Goal: Information Seeking & Learning: Check status

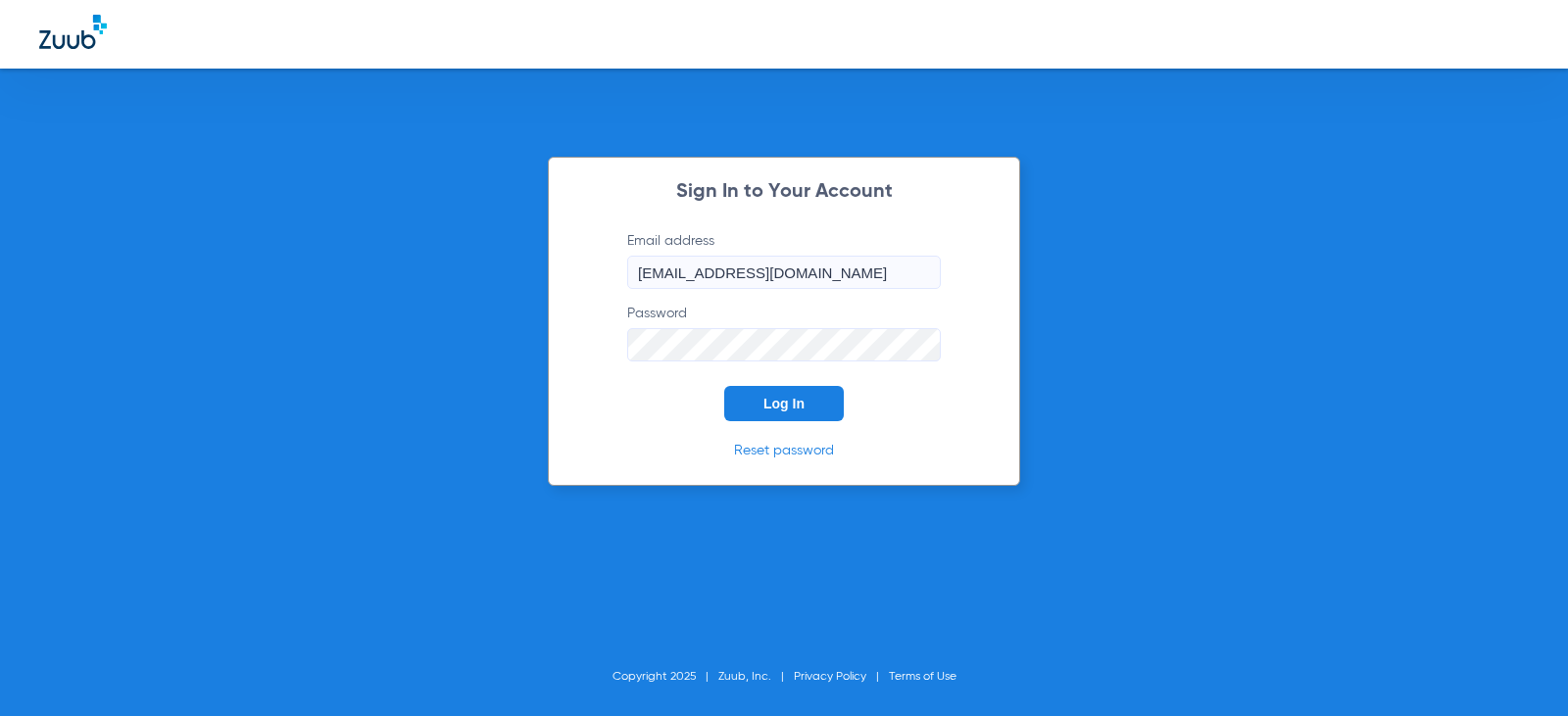
click at [799, 406] on span "Log In" at bounding box center [784, 403] width 41 height 16
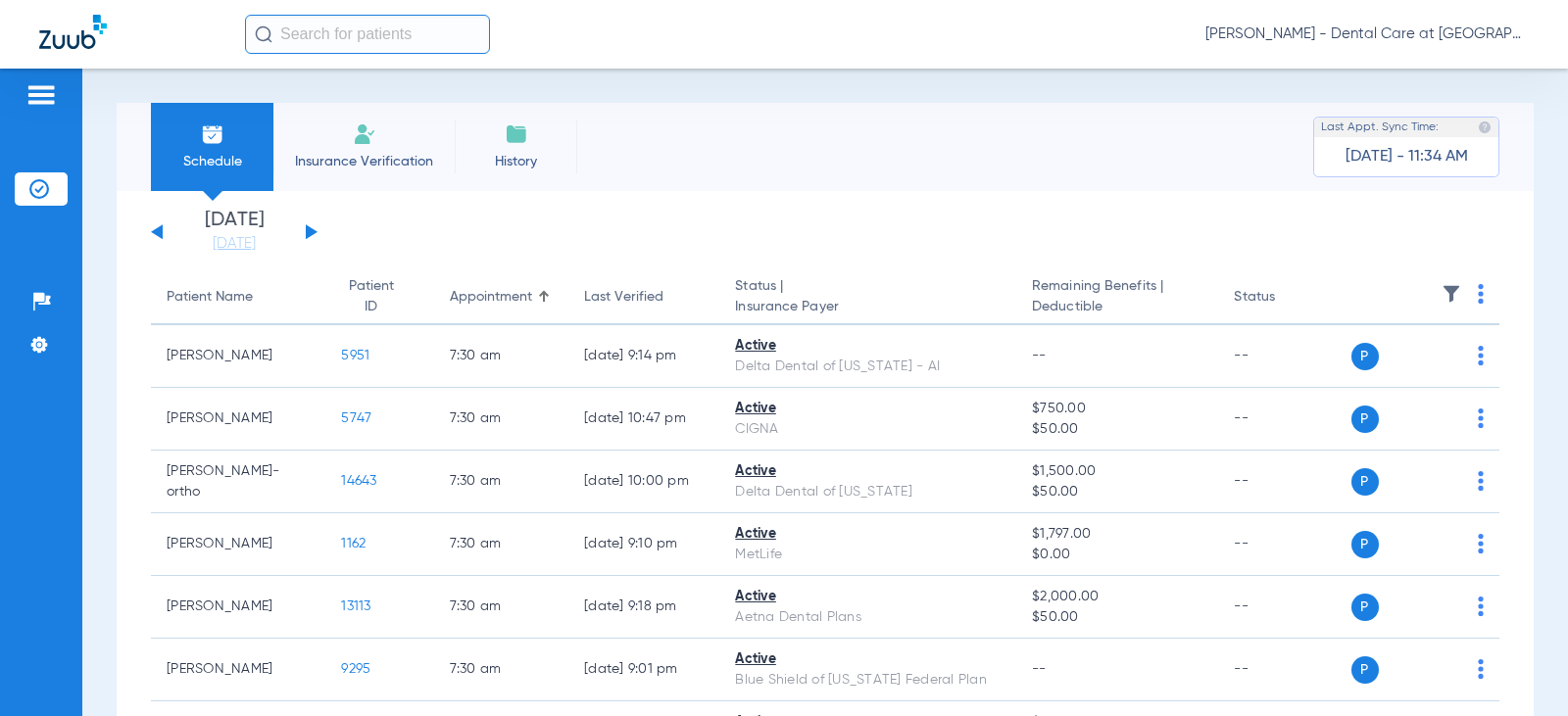
click at [354, 34] on input "text" at bounding box center [367, 35] width 245 height 39
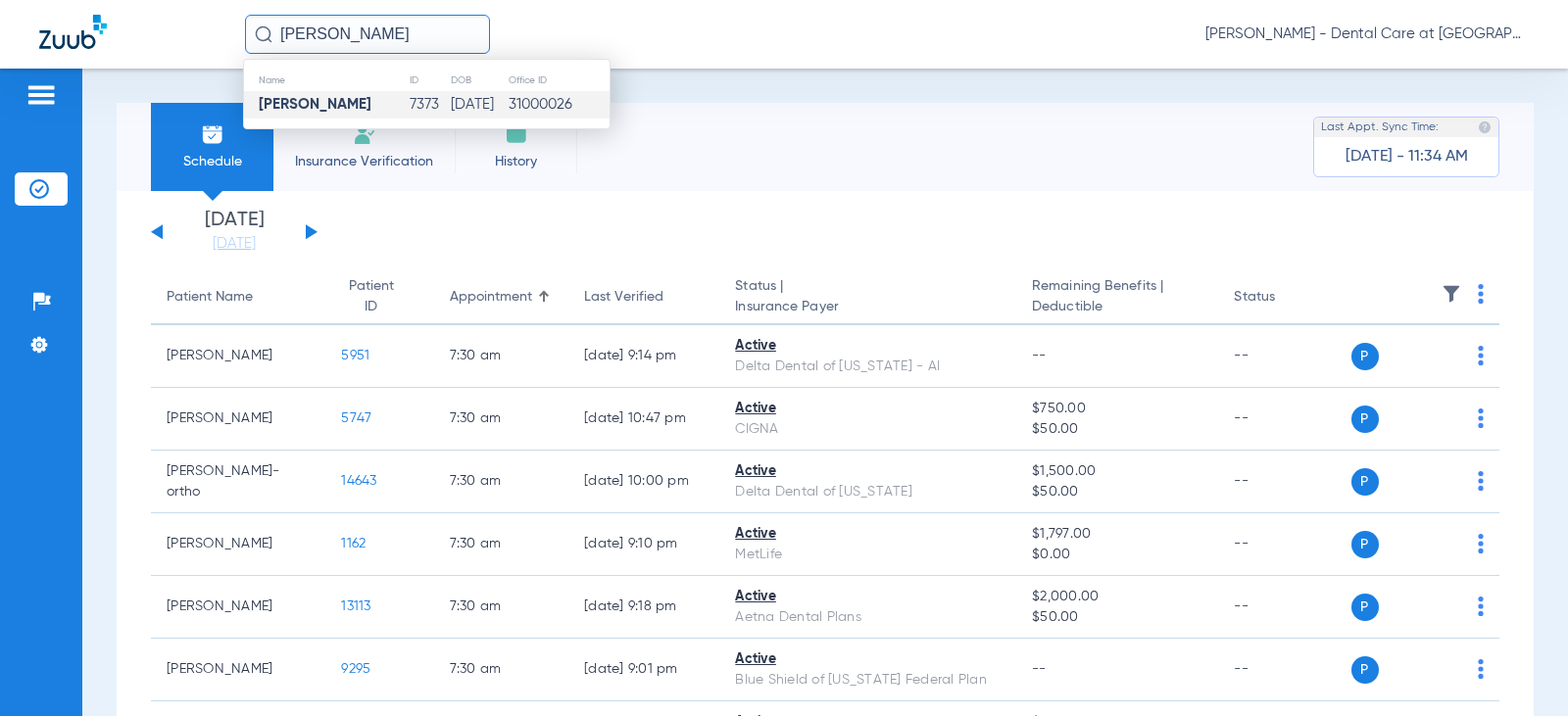
click at [371, 96] on td "[PERSON_NAME]" at bounding box center [326, 105] width 165 height 28
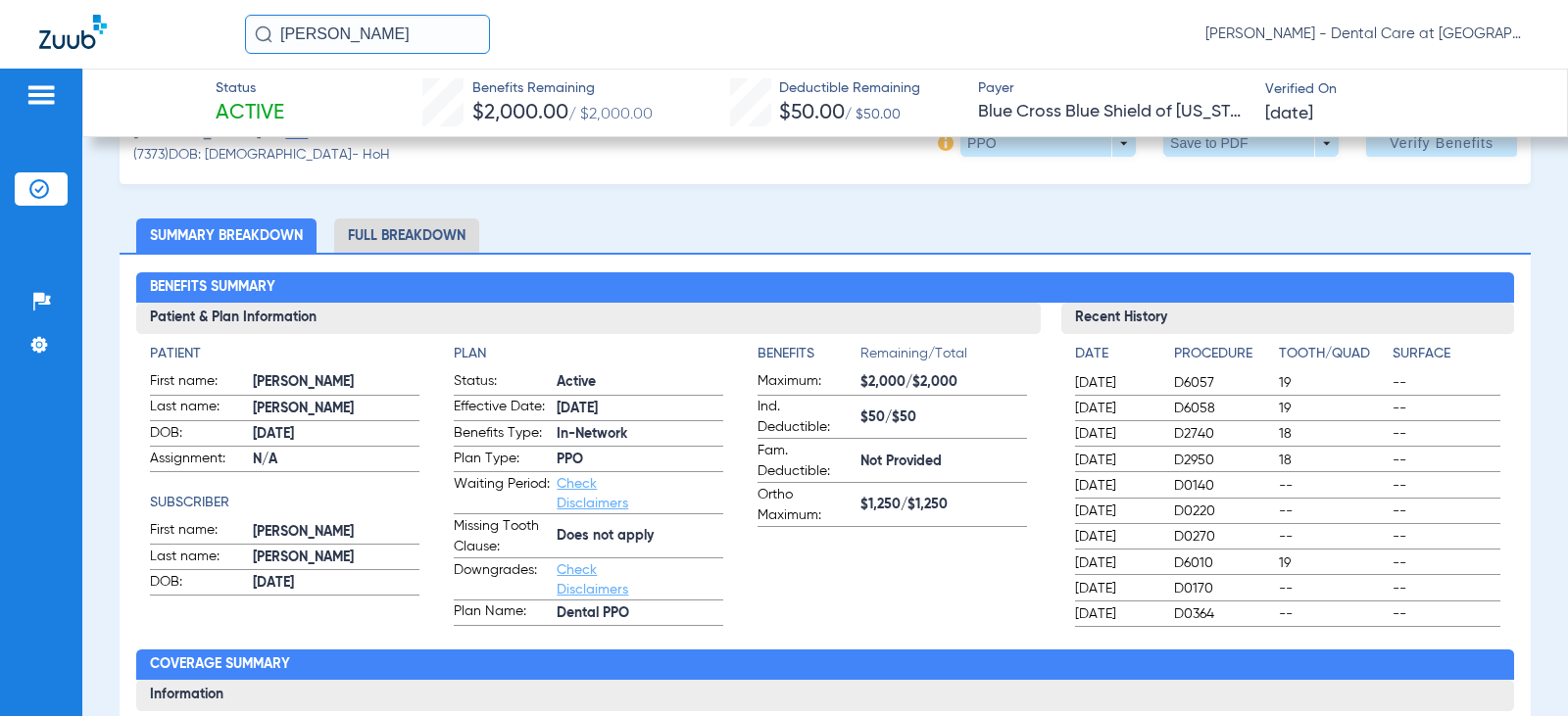
scroll to position [98, 0]
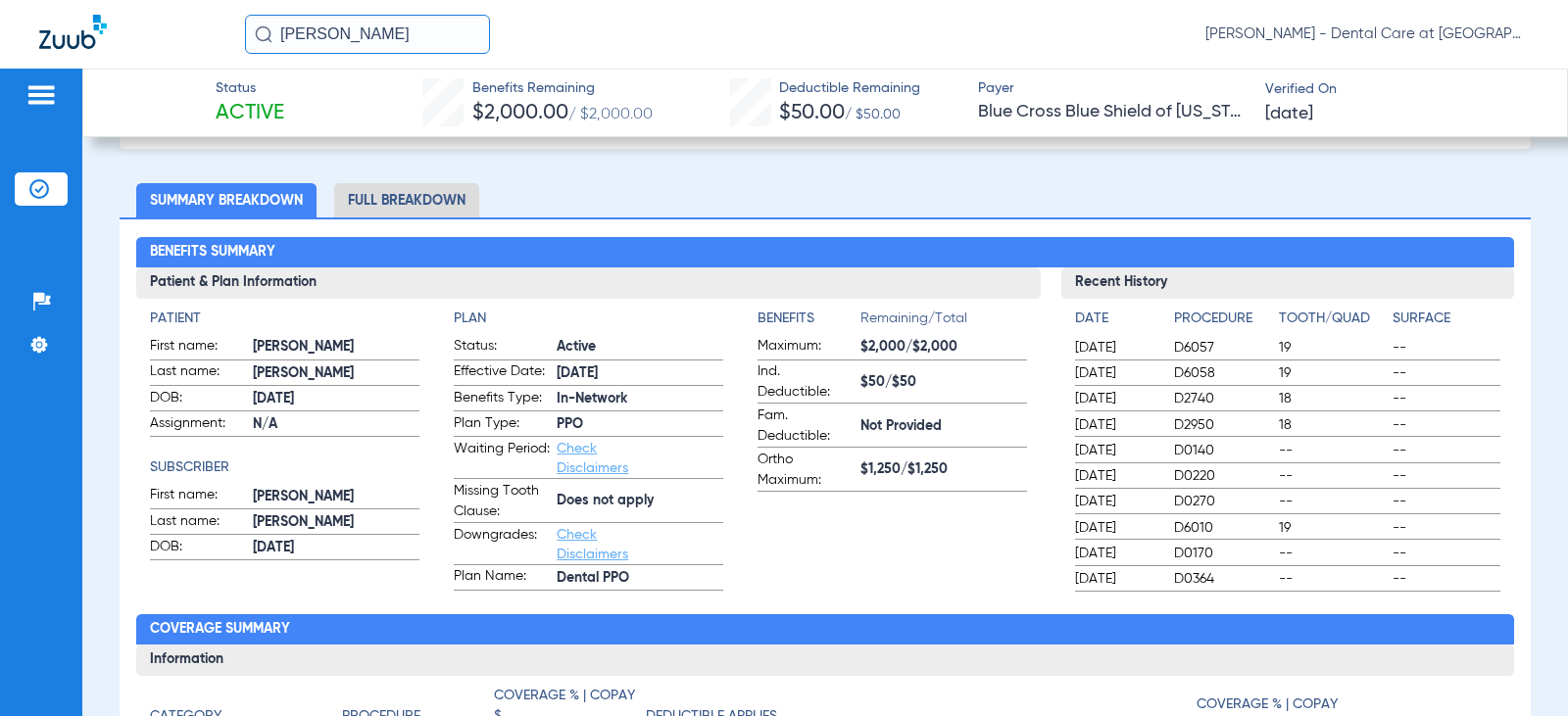
drag, startPoint x: 436, startPoint y: 202, endPoint x: 445, endPoint y: 213, distance: 14.2
click at [436, 202] on li "Full Breakdown" at bounding box center [407, 200] width 145 height 35
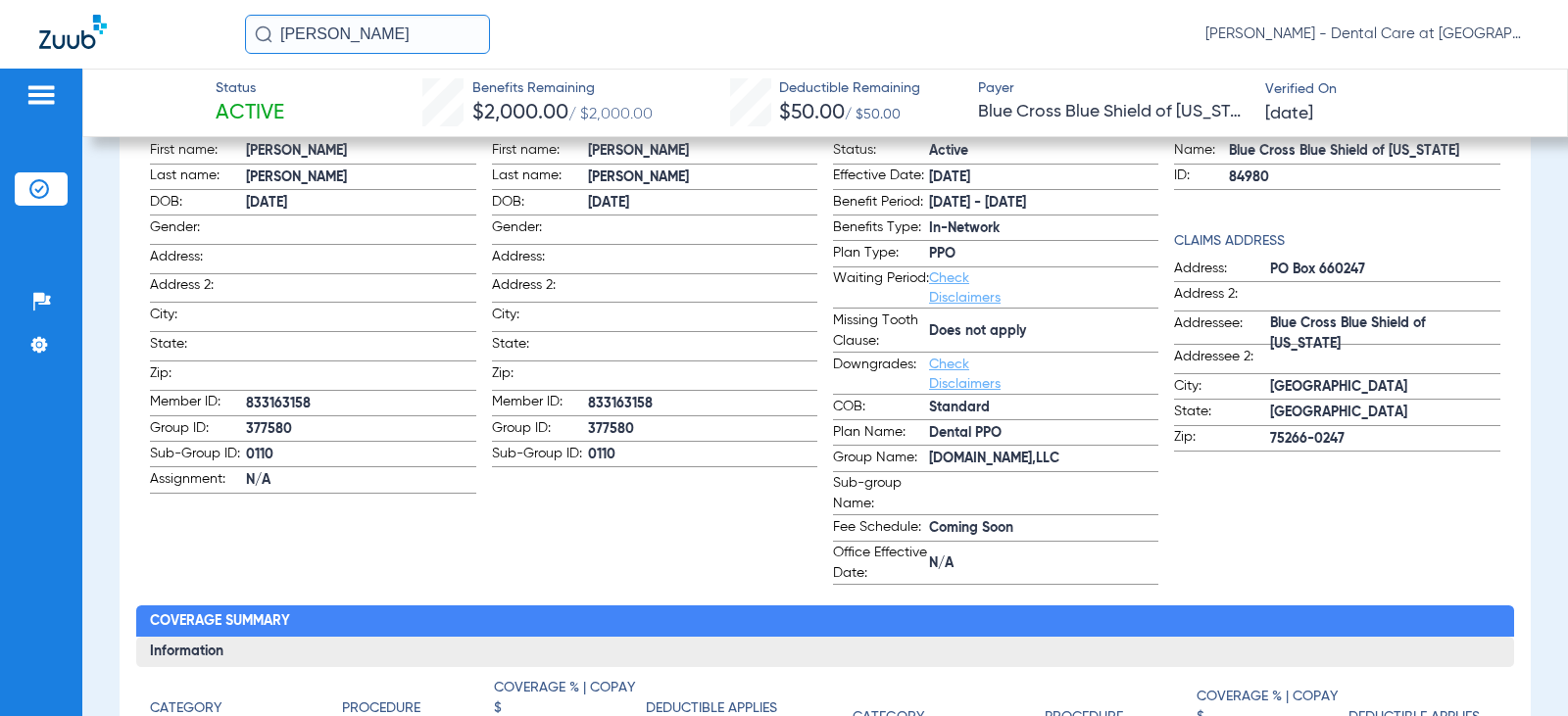
scroll to position [196, 0]
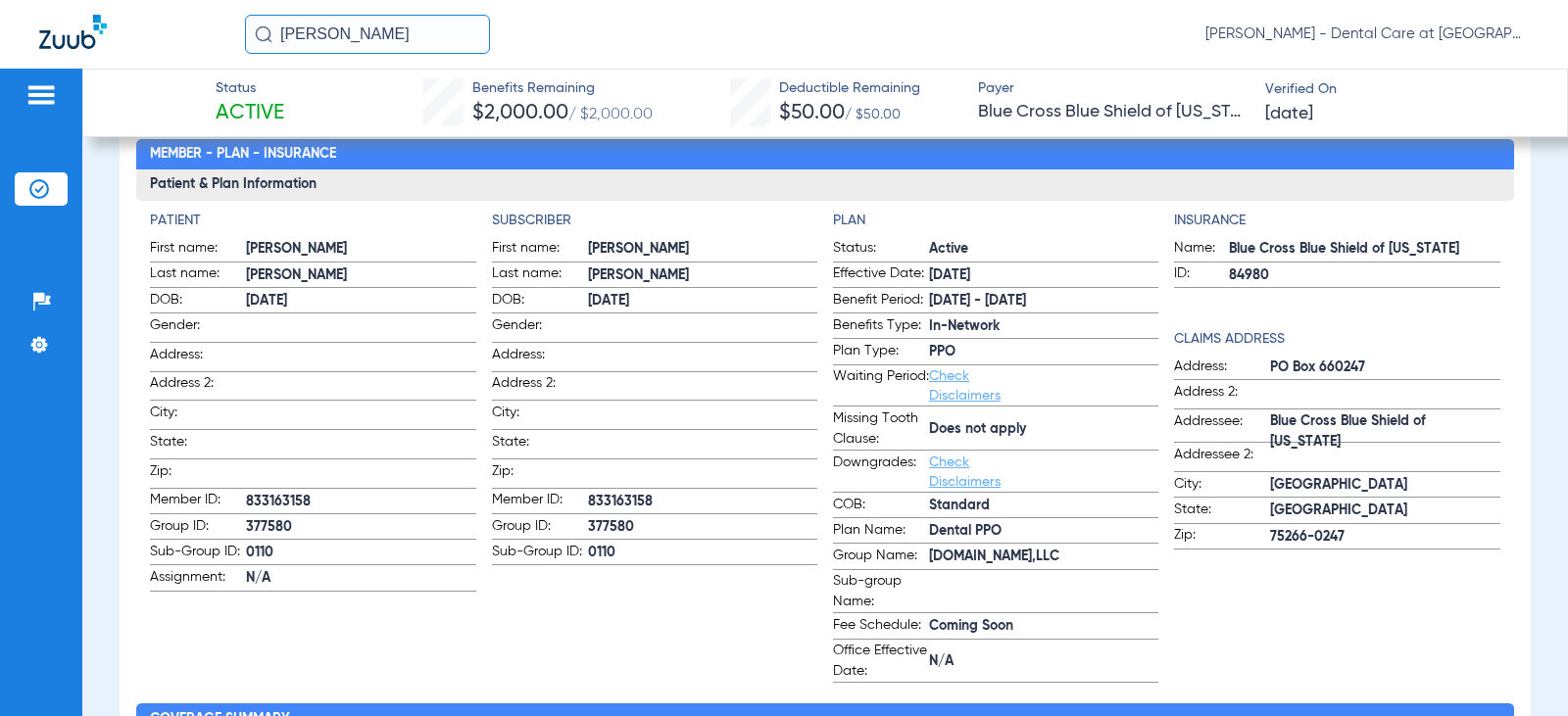
drag, startPoint x: 414, startPoint y: 40, endPoint x: 152, endPoint y: 16, distance: 263.1
click at [152, 16] on div "[PERSON_NAME] [PERSON_NAME] - Dental Care at [GEOGRAPHIC_DATA]" at bounding box center [784, 35] width 1568 height 69
click at [390, 27] on input "[PERSON_NAME]" at bounding box center [367, 35] width 245 height 39
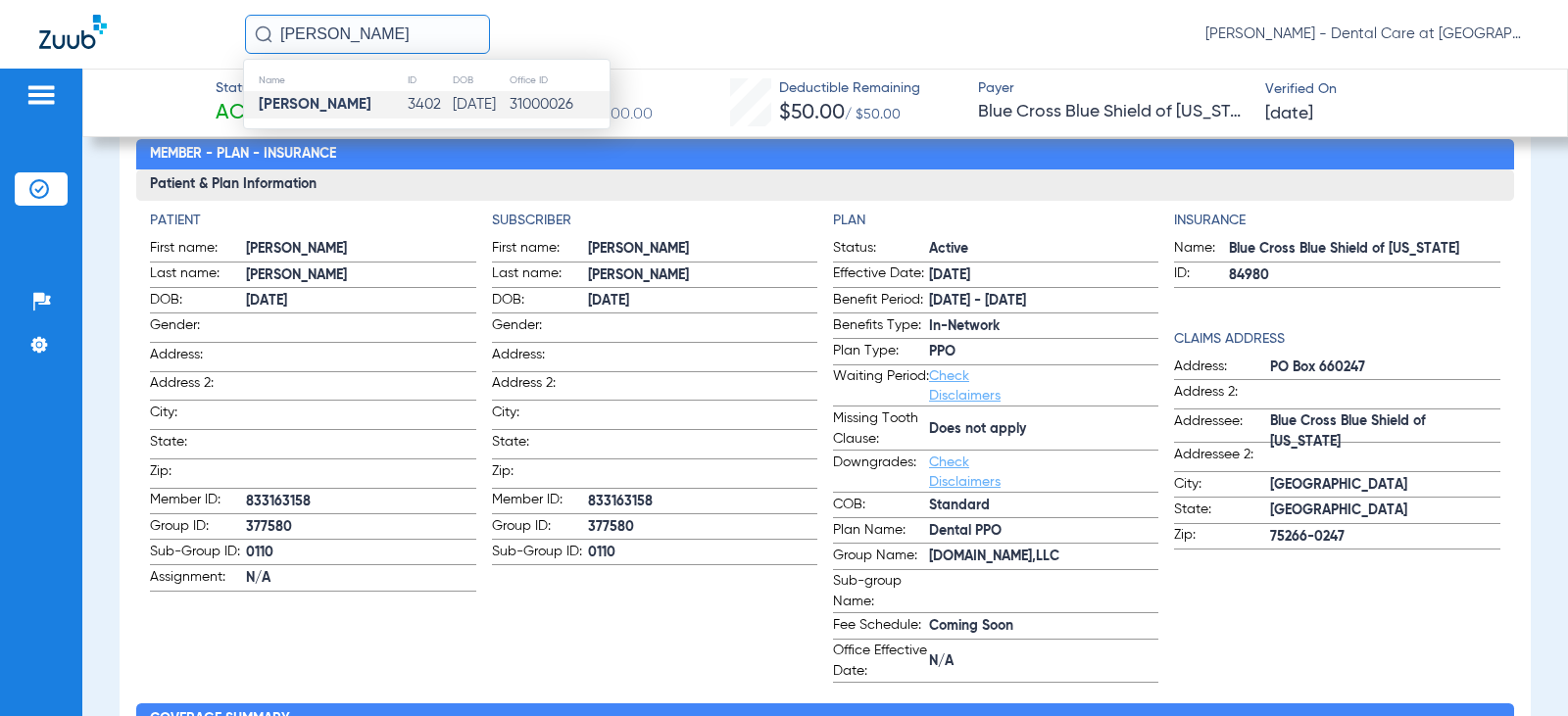
click at [381, 106] on td "[PERSON_NAME]" at bounding box center [325, 105] width 163 height 28
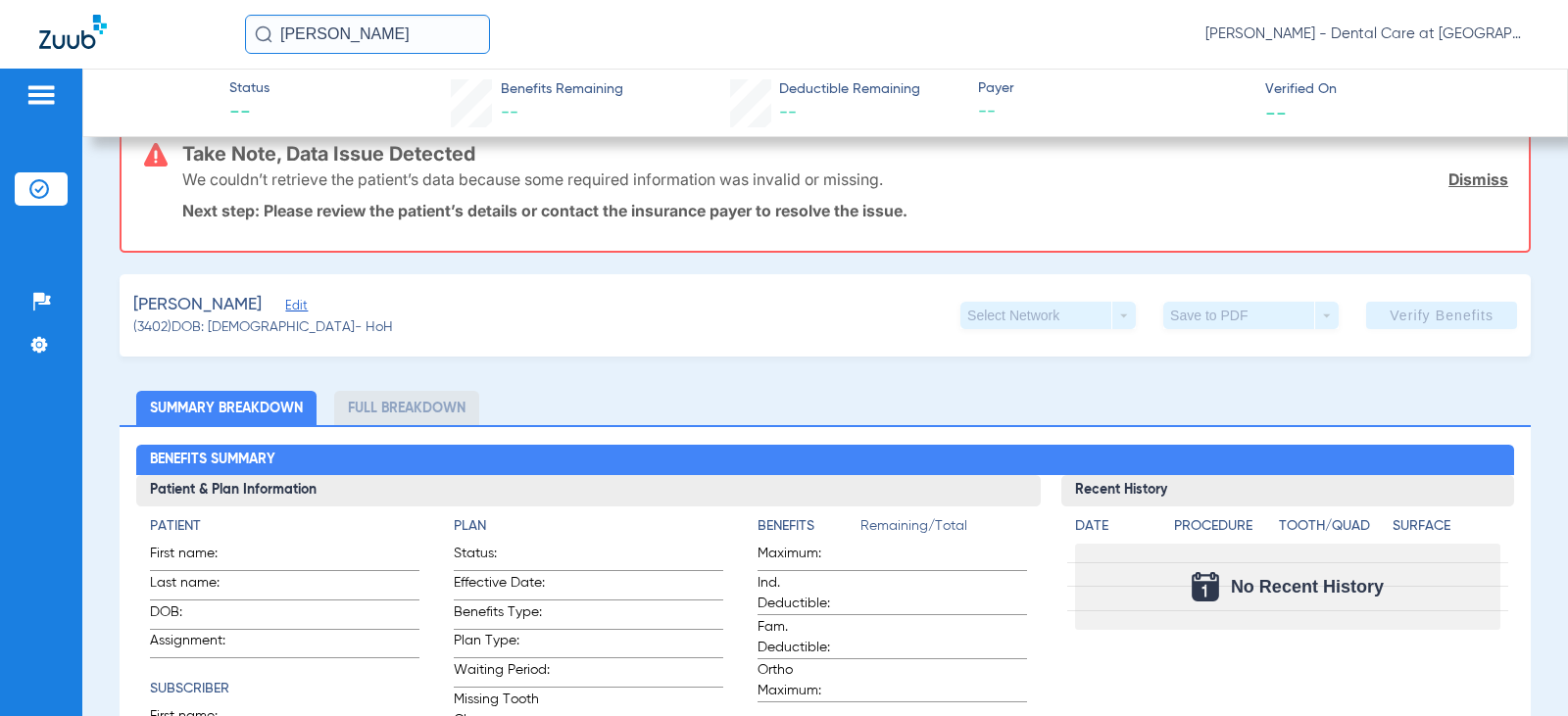
scroll to position [501, 0]
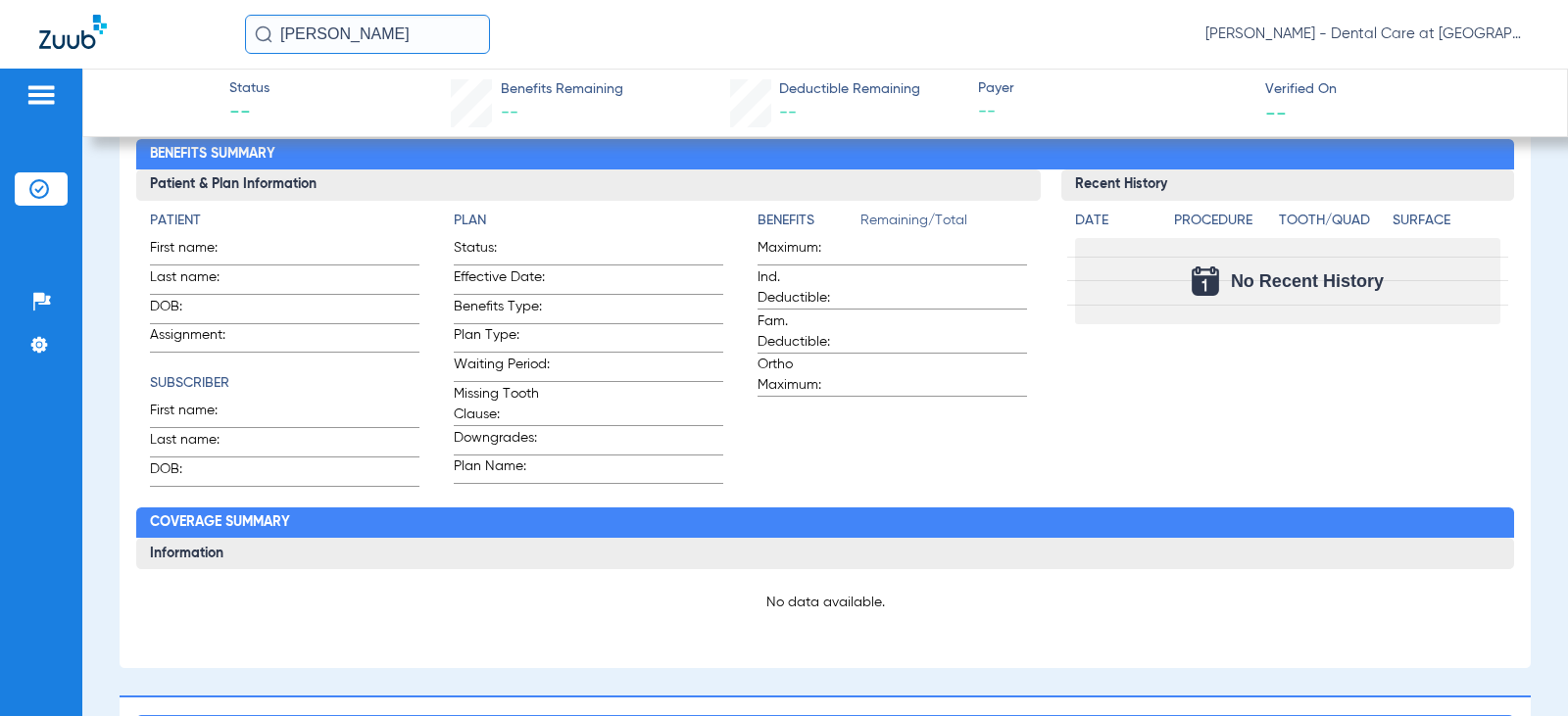
drag, startPoint x: 426, startPoint y: 29, endPoint x: 1, endPoint y: 51, distance: 425.6
click at [25, 40] on div "[PERSON_NAME] [PERSON_NAME] - Dental Care at [GEOGRAPHIC_DATA]" at bounding box center [784, 35] width 1568 height 69
click at [424, 34] on input "[PERSON_NAME]" at bounding box center [367, 35] width 245 height 39
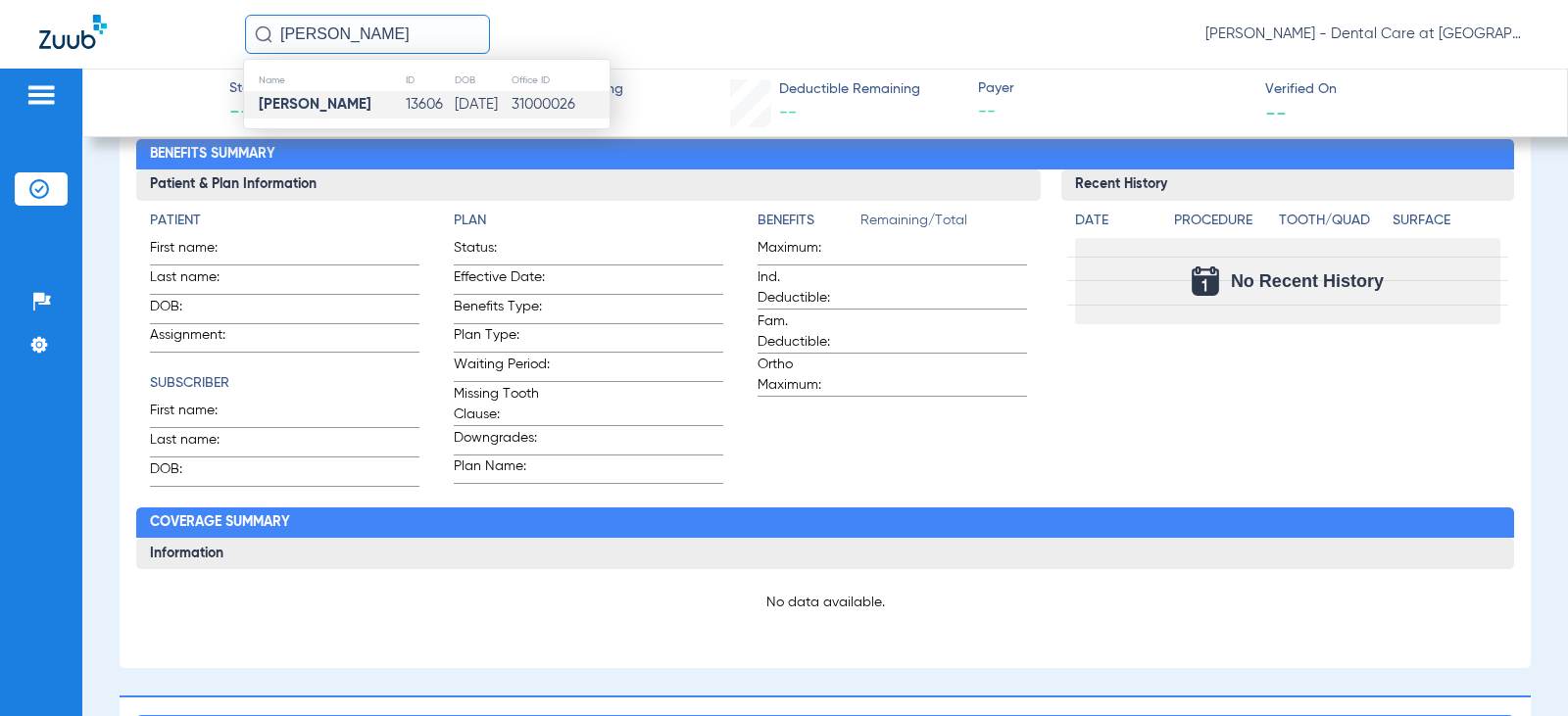
click at [405, 109] on td "13606" at bounding box center [429, 105] width 49 height 28
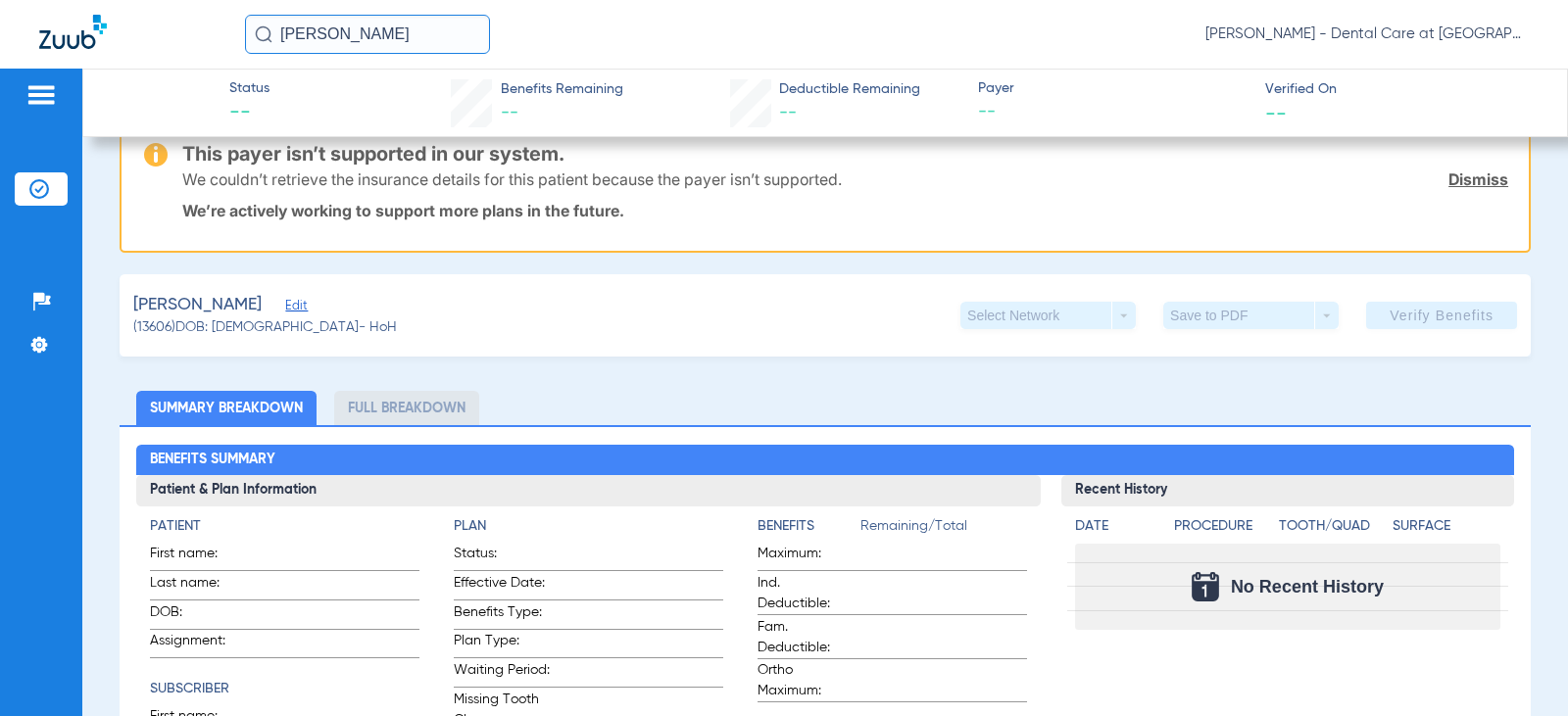
scroll to position [501, 0]
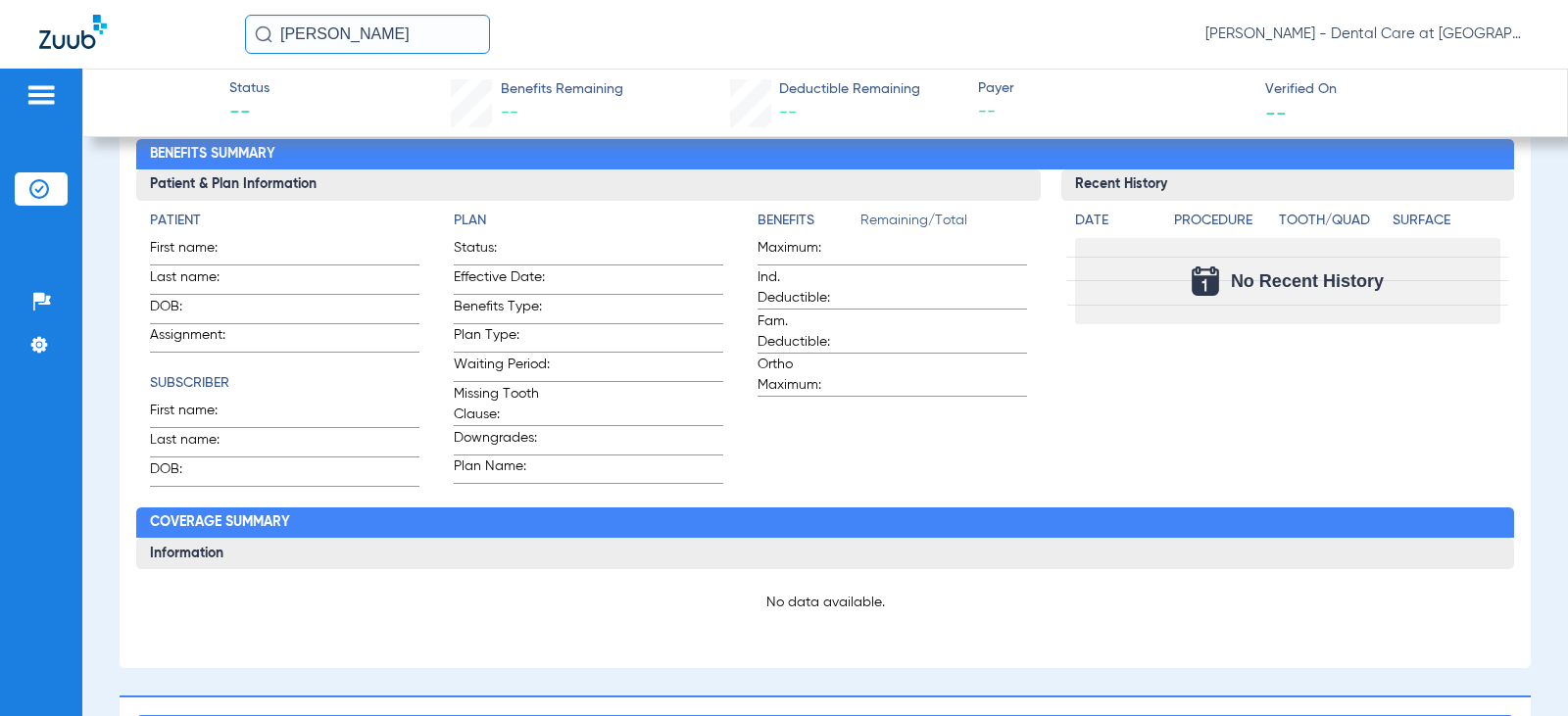
click at [310, 620] on div "No data available." at bounding box center [824, 603] width 1349 height 47
drag, startPoint x: 412, startPoint y: 43, endPoint x: 247, endPoint y: 43, distance: 165.0
click at [247, 43] on input "[PERSON_NAME]" at bounding box center [367, 35] width 245 height 39
type input "[PERSON_NAME]"
click at [307, 86] on th "Name" at bounding box center [328, 80] width 168 height 22
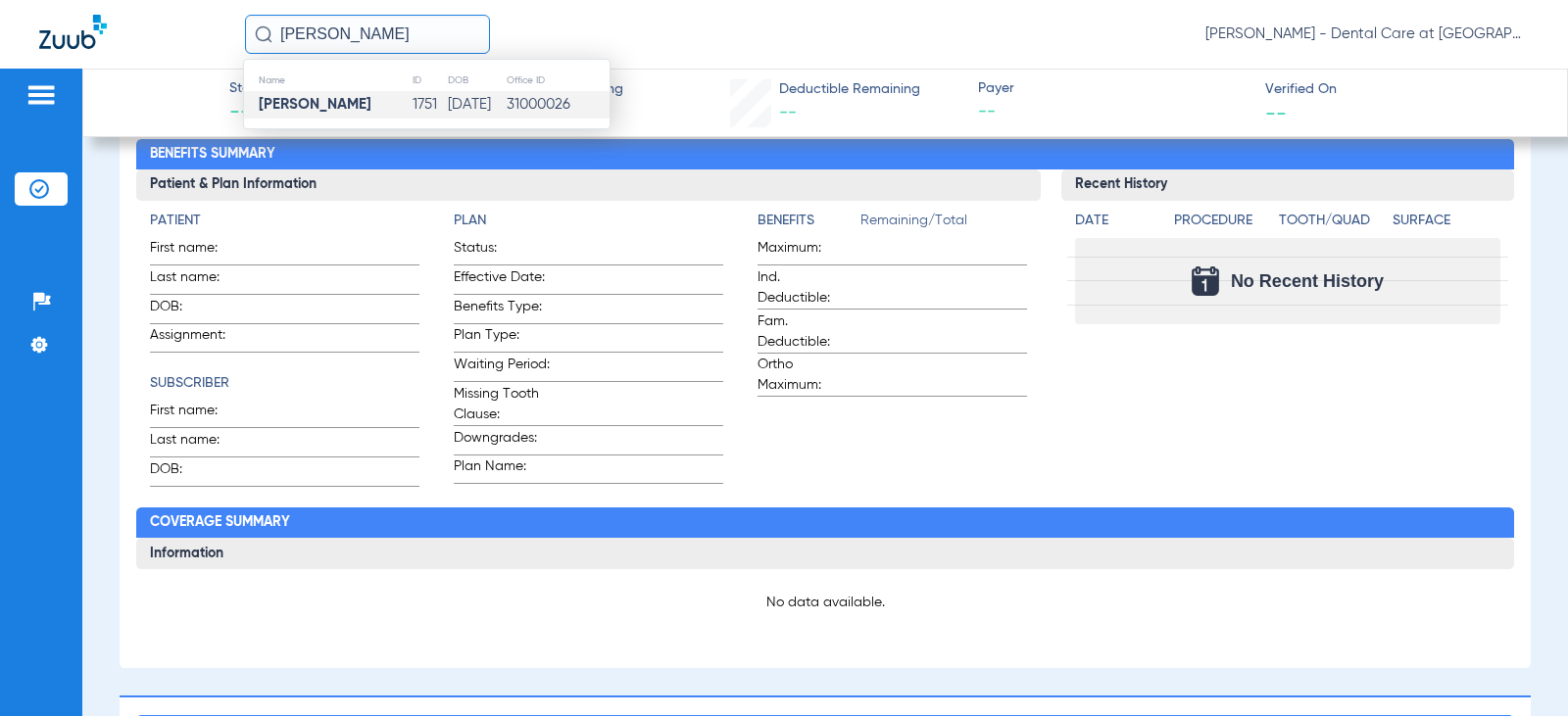
click at [307, 100] on strong "[PERSON_NAME]" at bounding box center [315, 104] width 112 height 15
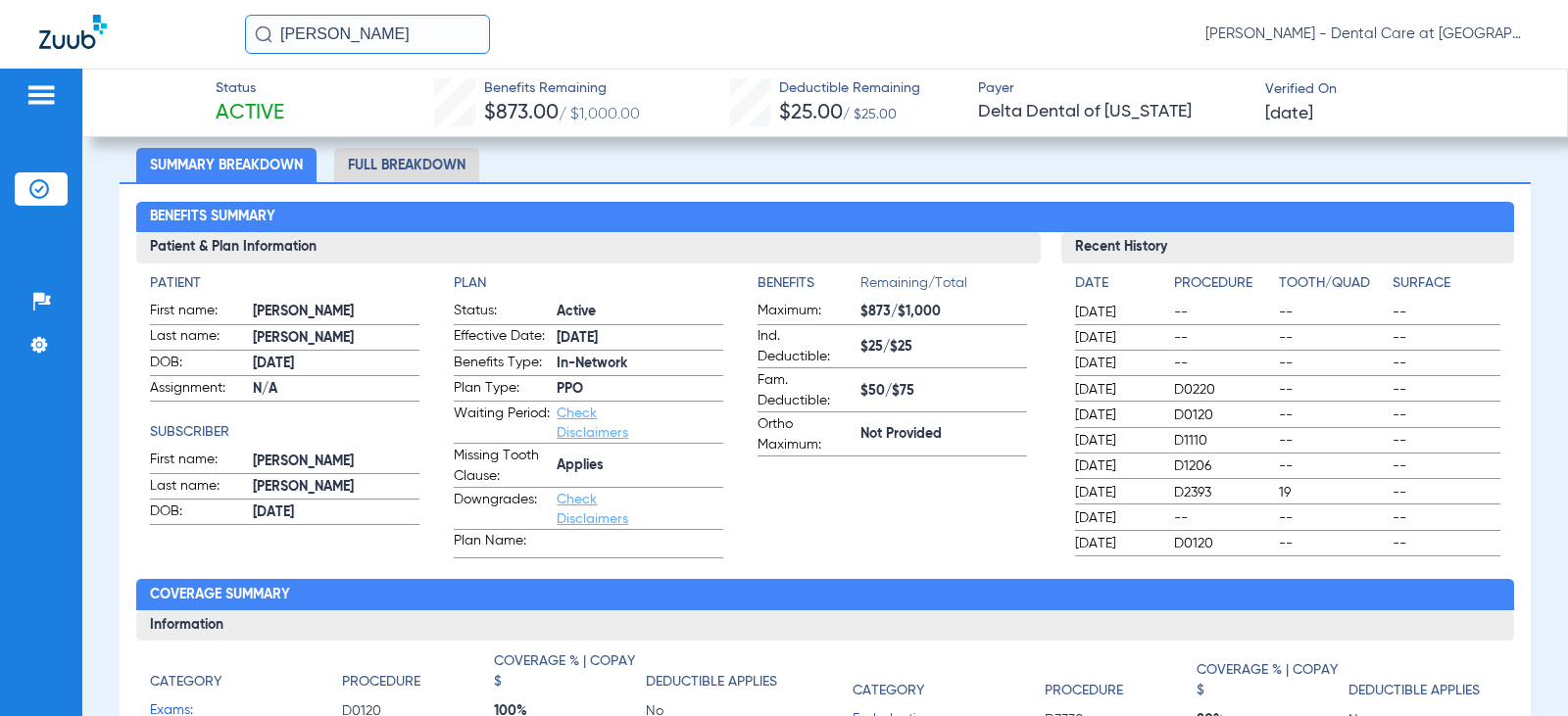
scroll to position [98, 0]
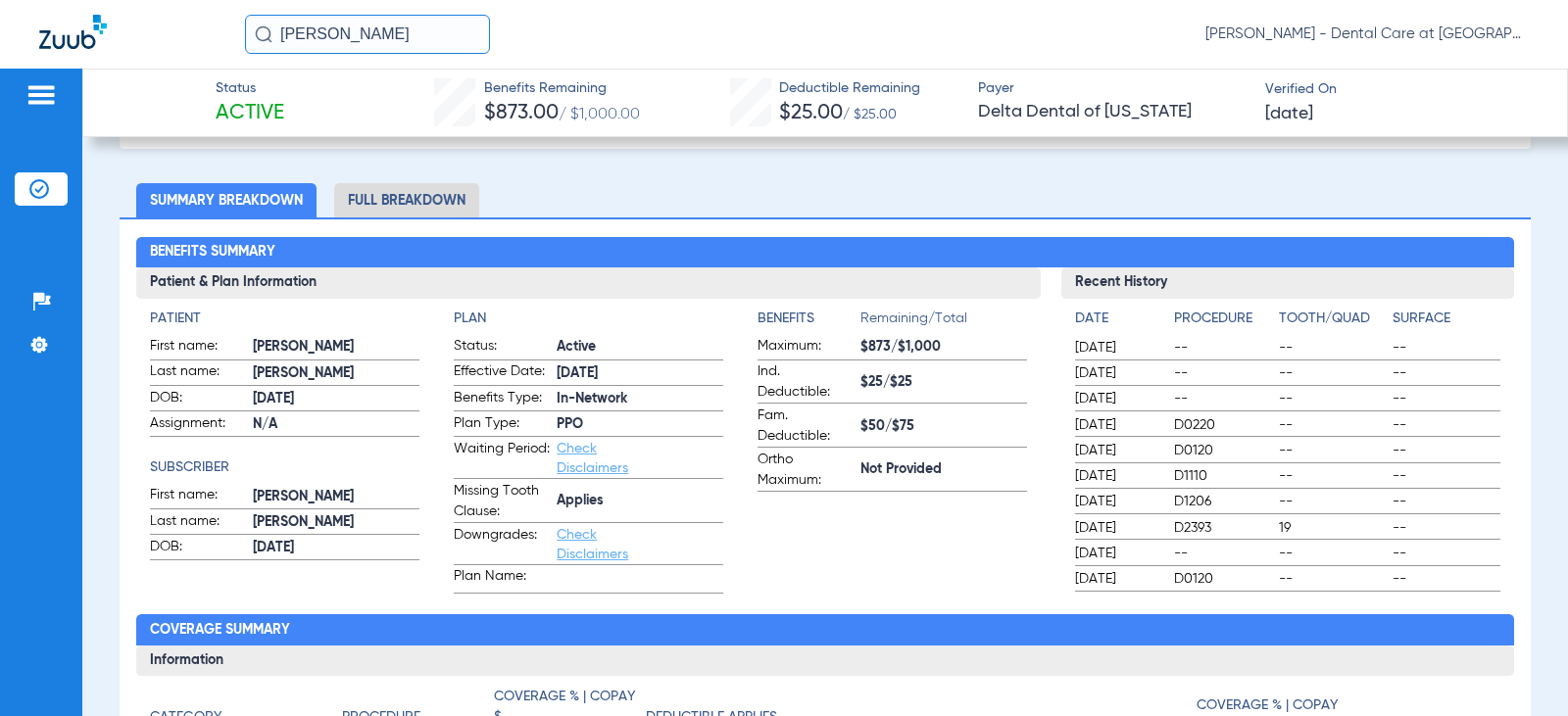
click at [403, 195] on li "Full Breakdown" at bounding box center [407, 200] width 145 height 35
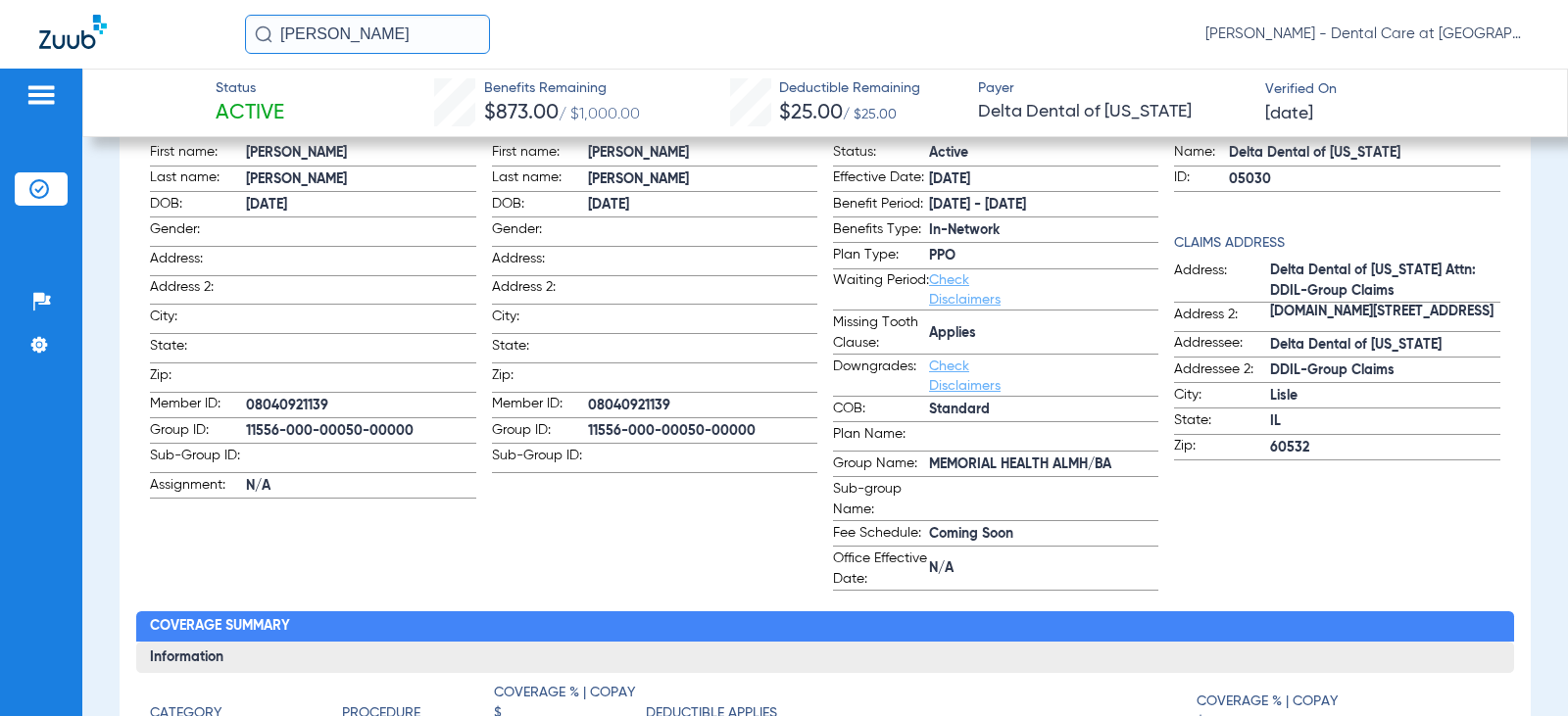
scroll to position [294, 0]
